Goal: Task Accomplishment & Management: Manage account settings

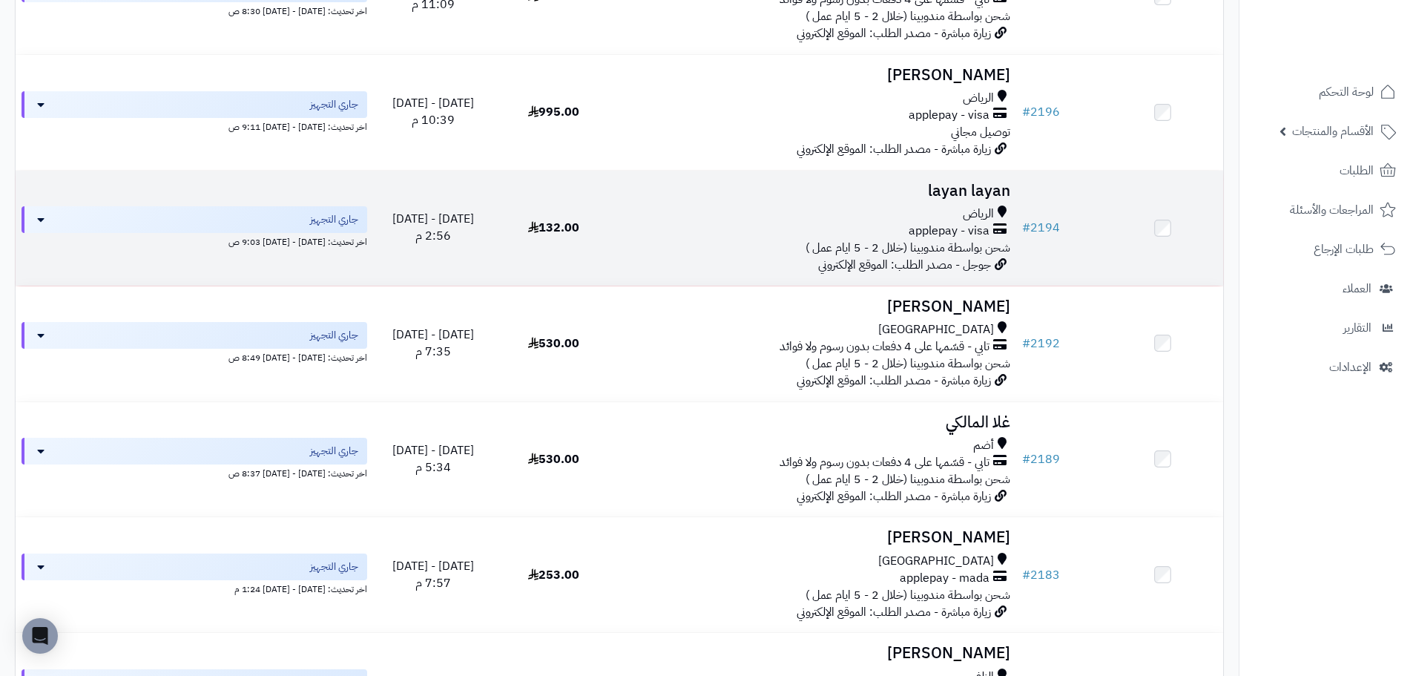
scroll to position [384, 0]
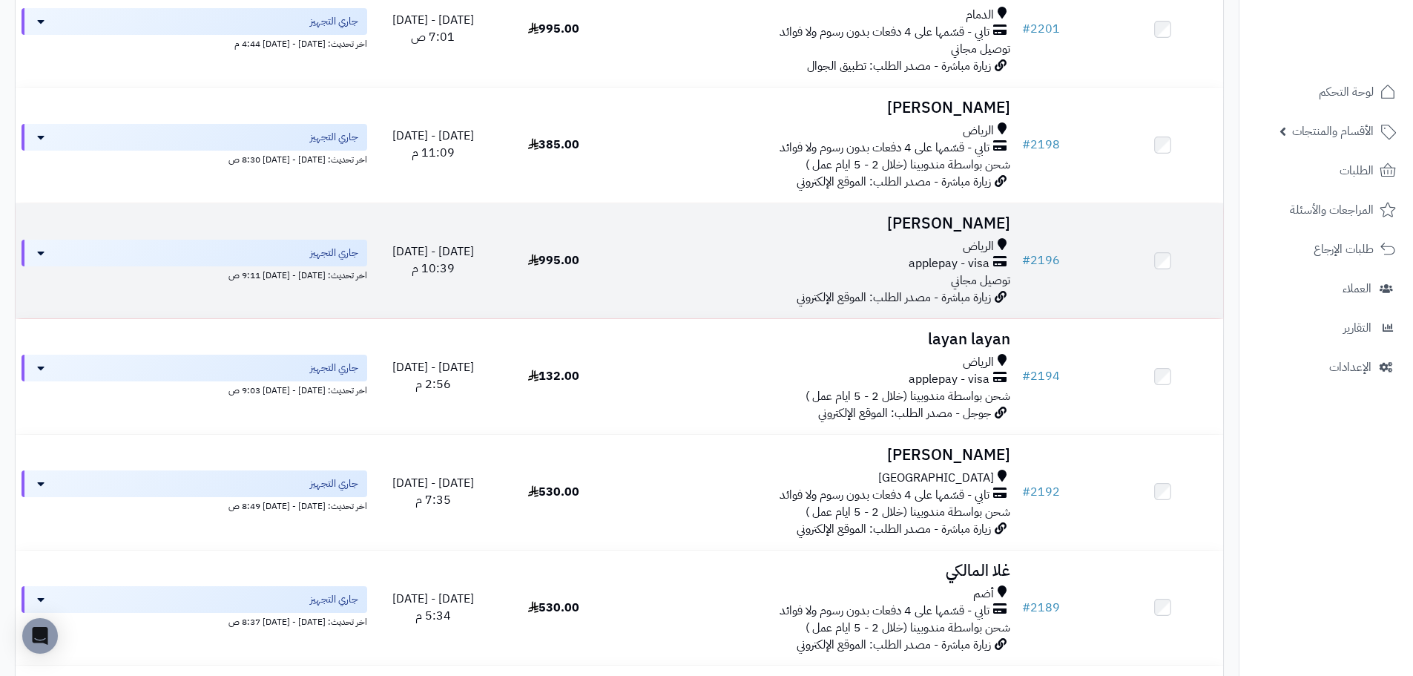
click at [1159, 252] on td at bounding box center [1162, 260] width 121 height 115
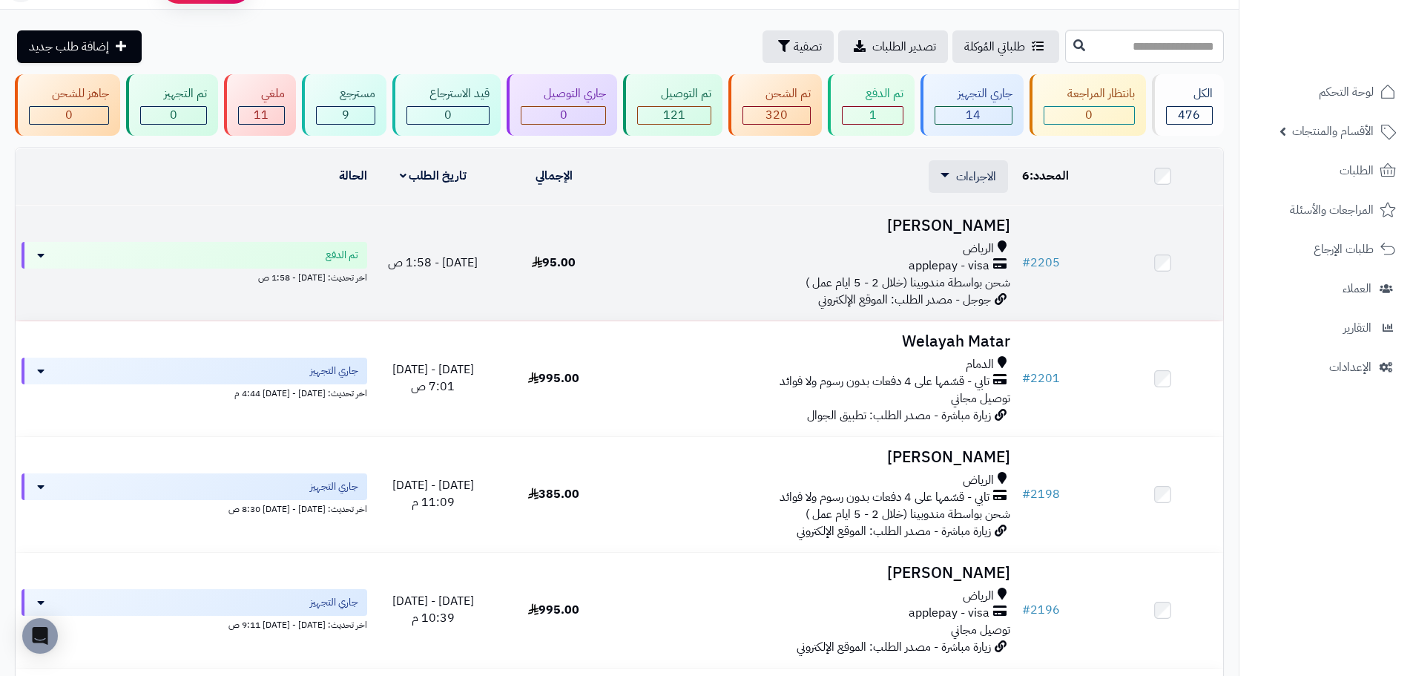
scroll to position [0, 0]
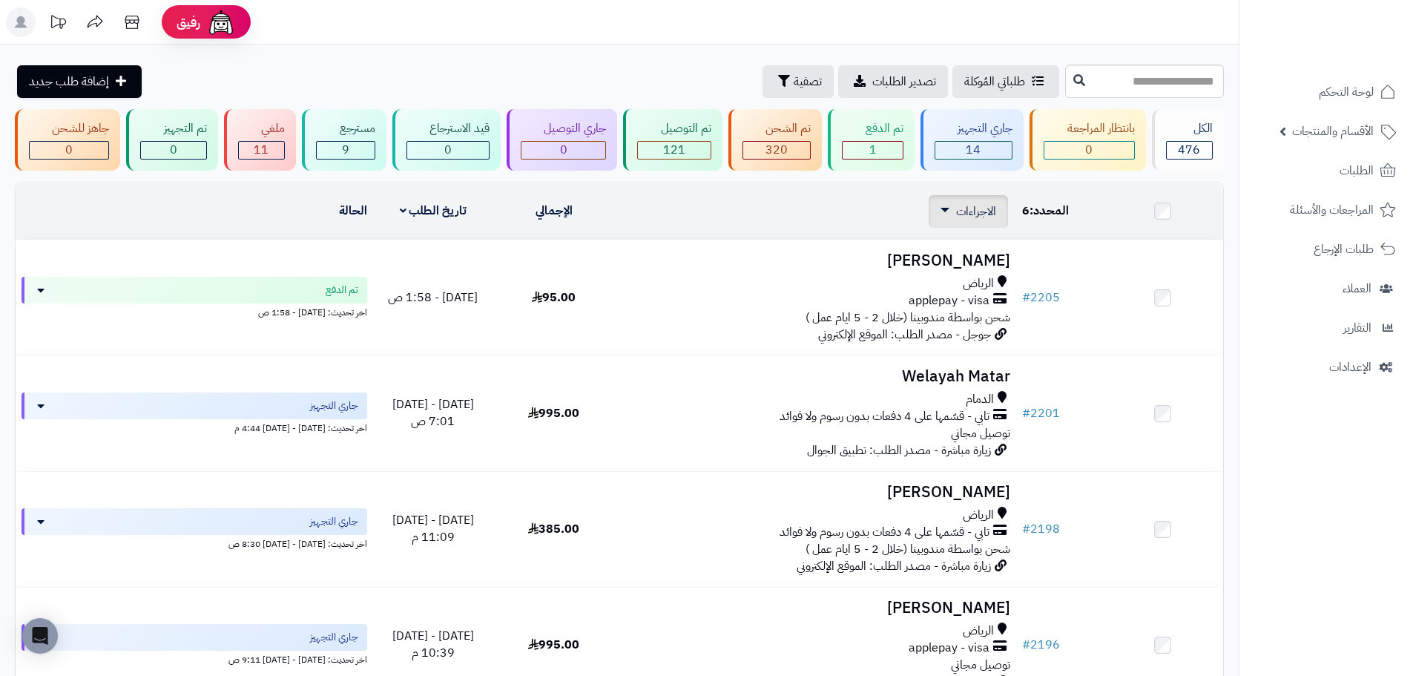
click at [967, 214] on span "الاجراءات" at bounding box center [976, 212] width 40 height 18
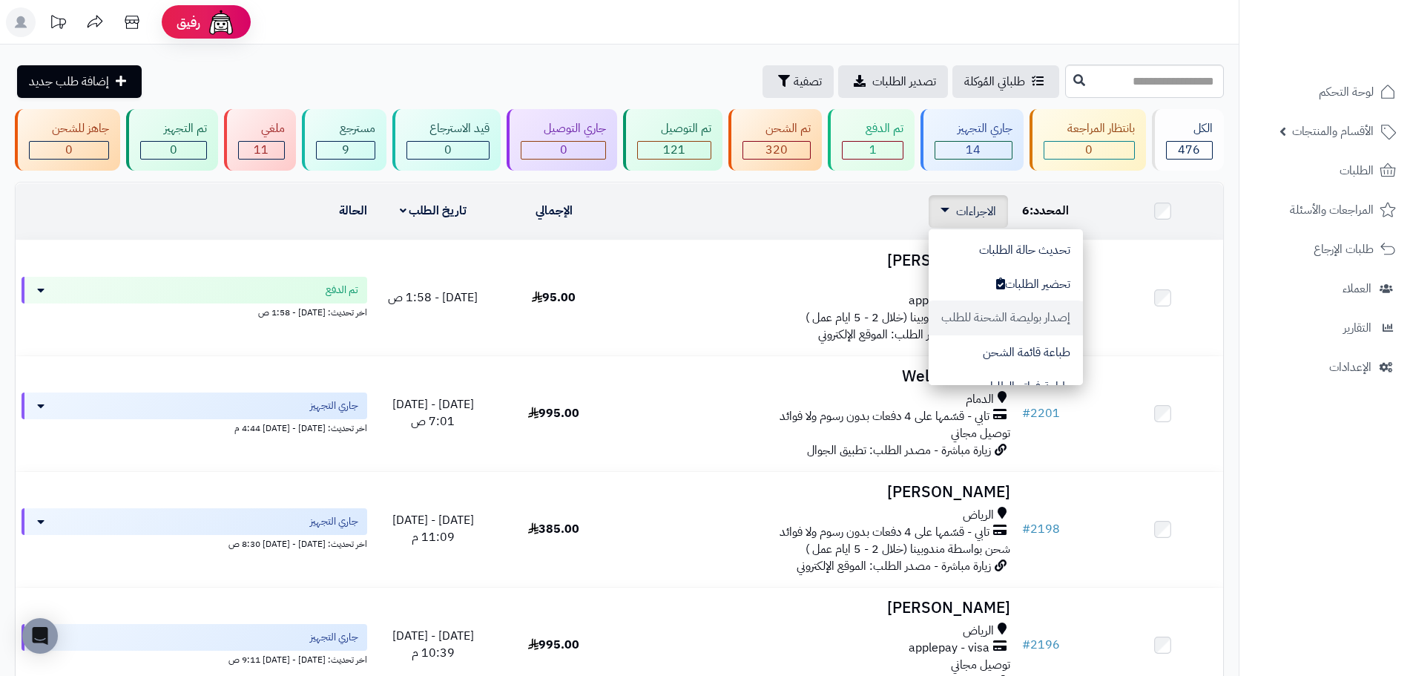
scroll to position [74, 0]
click at [1000, 316] on button "طباعة فواتير الطلبات" at bounding box center [1006, 312] width 154 height 34
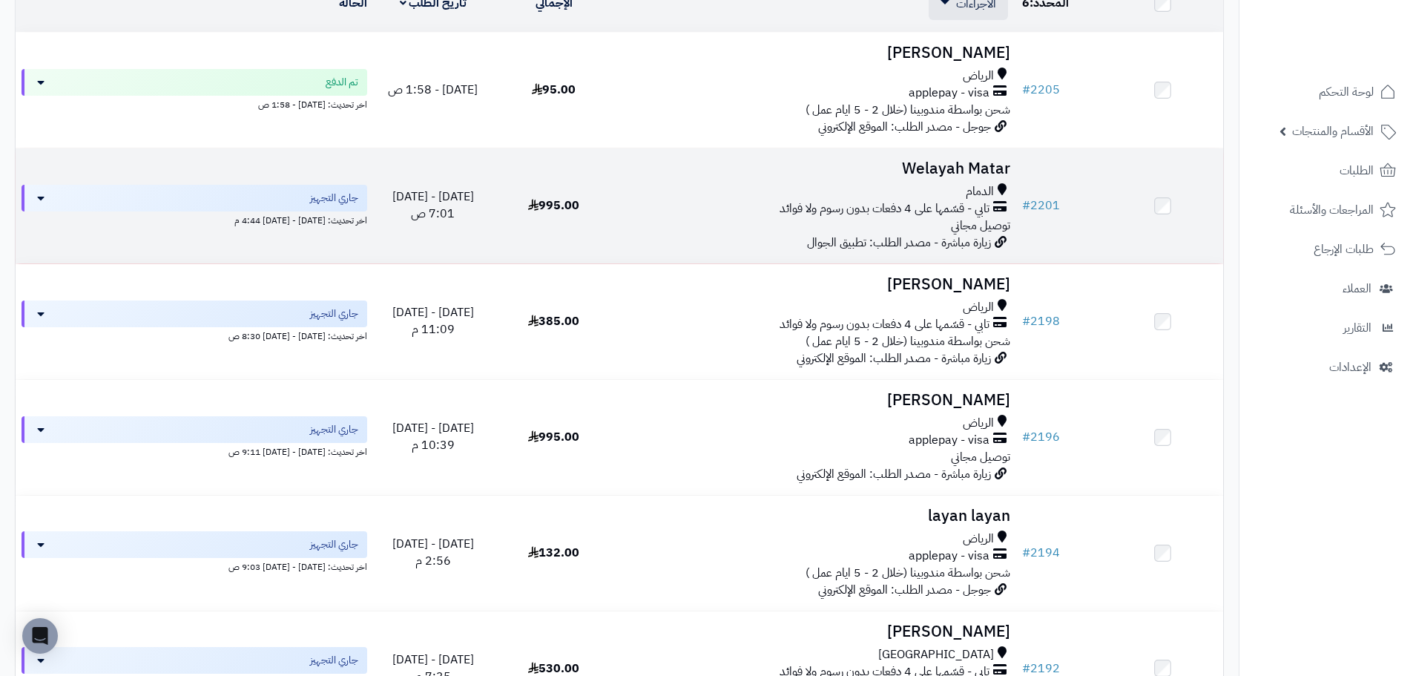
scroll to position [519, 0]
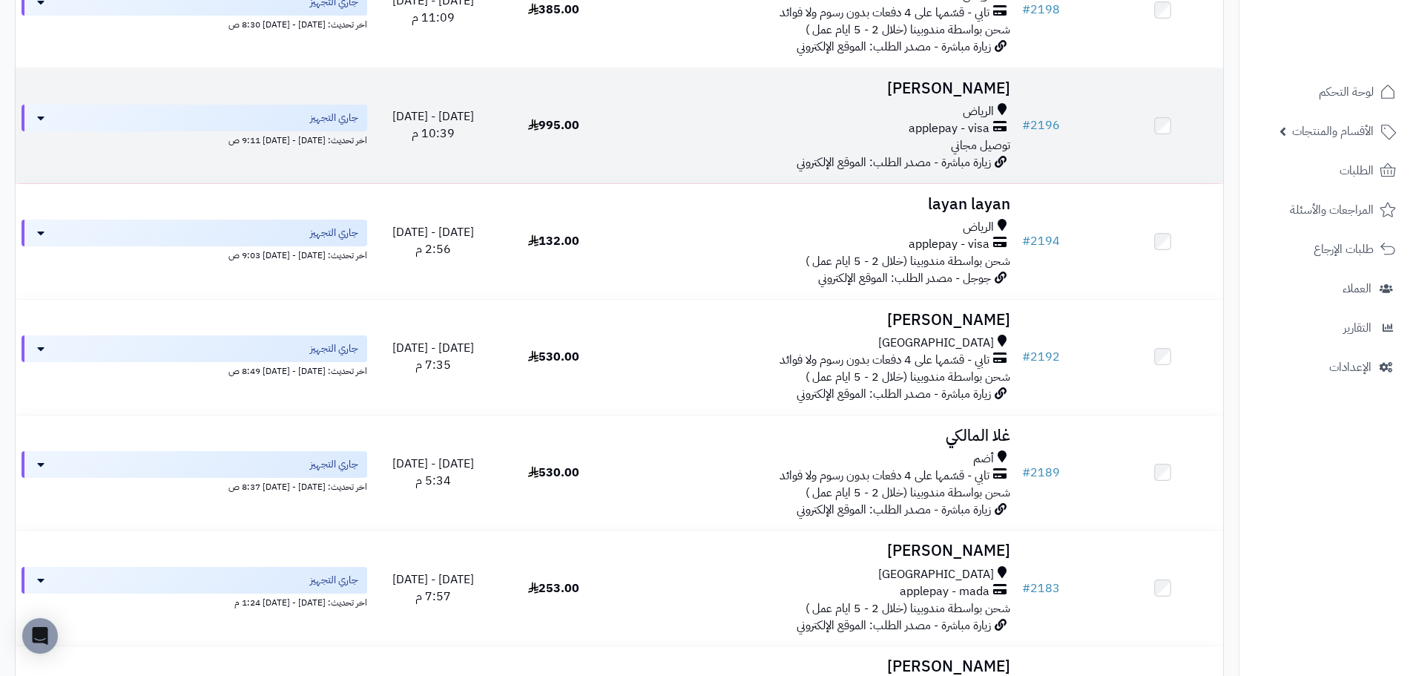
click at [658, 131] on div "applepay - visa" at bounding box center [815, 128] width 390 height 17
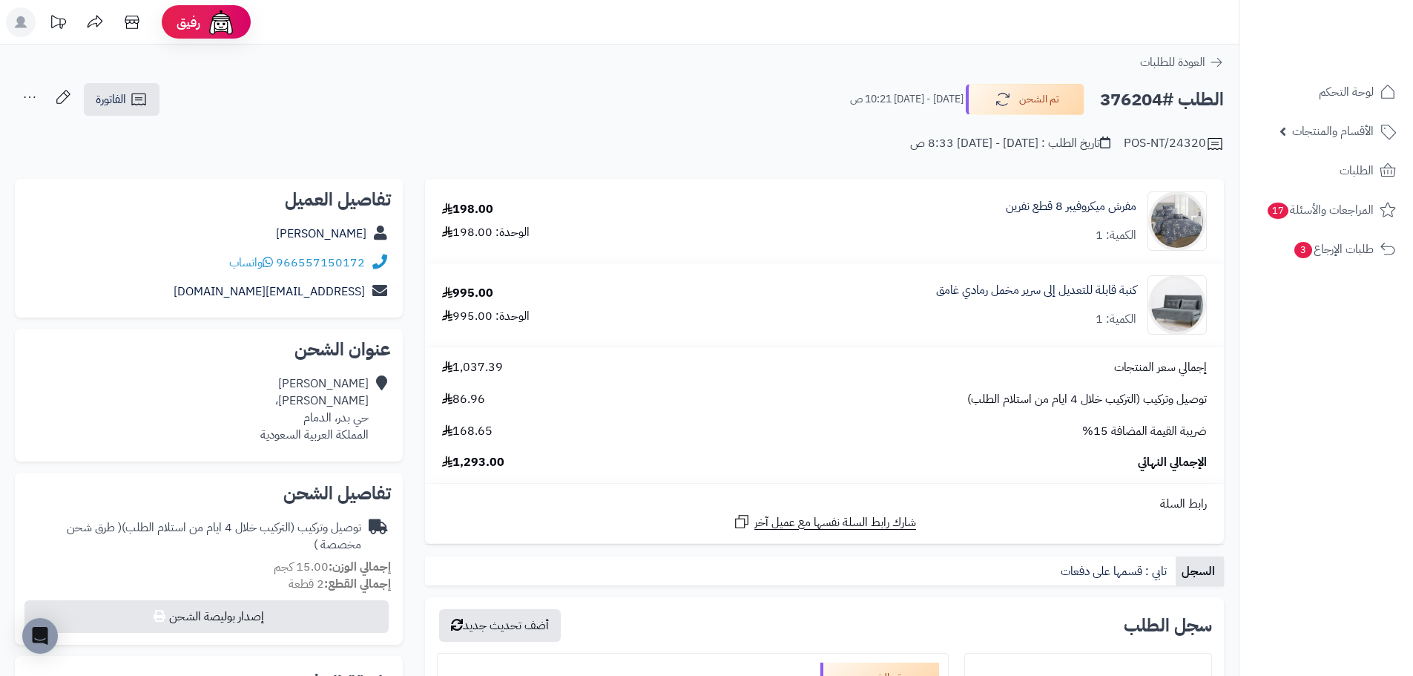
click at [1134, 94] on h2 "الطلب #376204" at bounding box center [1162, 100] width 124 height 30
copy h2 "376204"
